Goal: Task Accomplishment & Management: Manage account settings

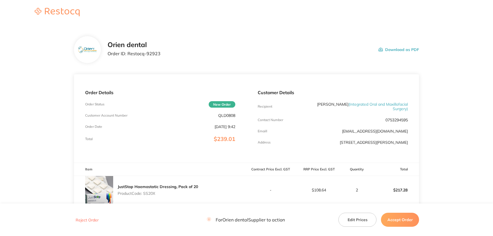
click at [232, 117] on p "QLD0808" at bounding box center [226, 115] width 17 height 4
copy p "QLD0808"
drag, startPoint x: 159, startPoint y: 53, endPoint x: 128, endPoint y: 54, distance: 31.4
click at [128, 54] on div "Orien dental Order ID: Restocq- 92923 Download as PDF" at bounding box center [264, 49] width 312 height 17
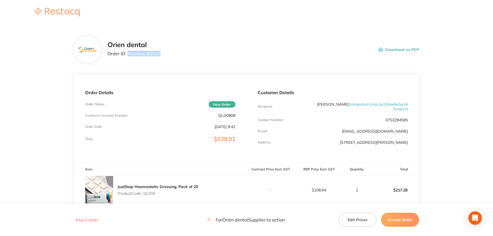
copy p "Restocq- 92923"
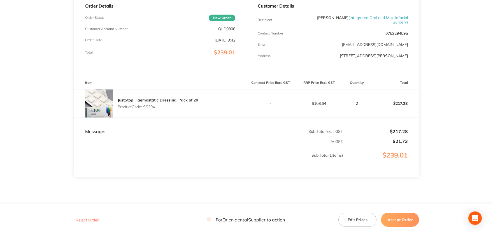
scroll to position [92, 0]
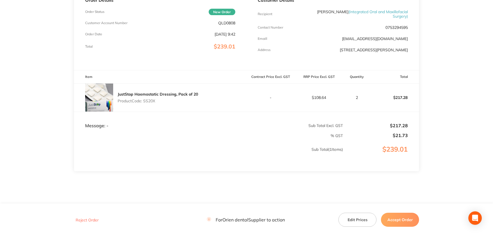
drag, startPoint x: 156, startPoint y: 100, endPoint x: 145, endPoint y: 100, distance: 10.7
click at [145, 100] on p "Product Code: SS20X" at bounding box center [158, 101] width 80 height 4
copy p "SS20X"
click at [398, 221] on button "Accept Order" at bounding box center [400, 220] width 38 height 14
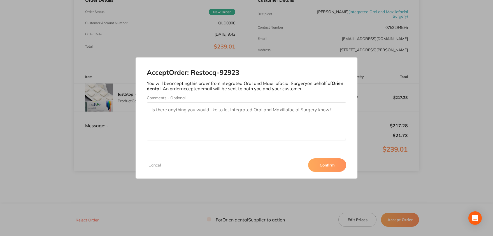
click at [324, 166] on button "Confirm" at bounding box center [327, 164] width 38 height 13
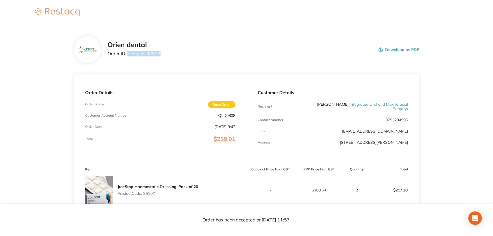
scroll to position [0, 0]
